Goal: Task Accomplishment & Management: Manage account settings

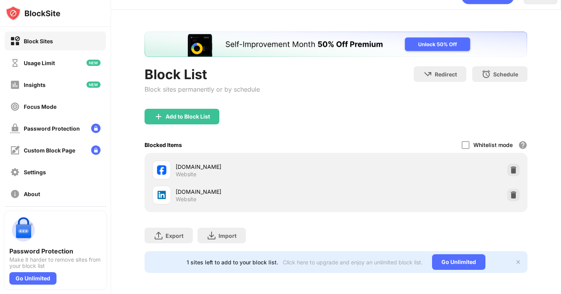
scroll to position [18, 0]
click at [512, 196] on img at bounding box center [514, 195] width 8 height 8
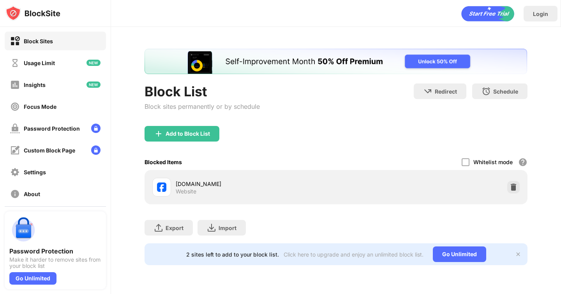
scroll to position [0, 0]
click at [194, 136] on div "Add to Block List" at bounding box center [188, 134] width 44 height 6
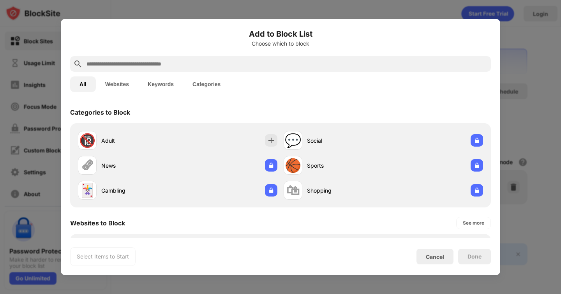
click at [156, 64] on input "text" at bounding box center [287, 63] width 402 height 9
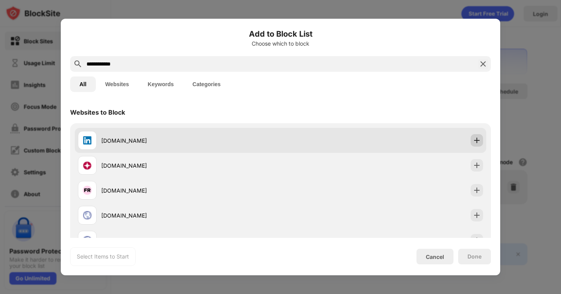
type input "**********"
click at [482, 143] on div at bounding box center [477, 140] width 12 height 12
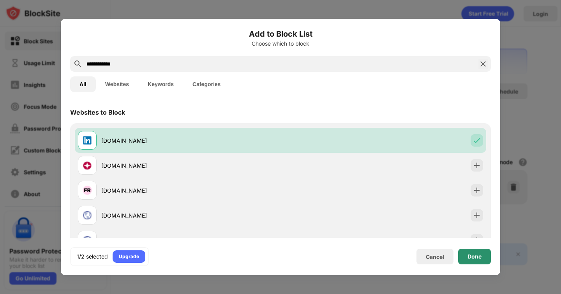
click at [470, 256] on div "Done" at bounding box center [475, 256] width 14 height 6
